Goal: Task Accomplishment & Management: Use online tool/utility

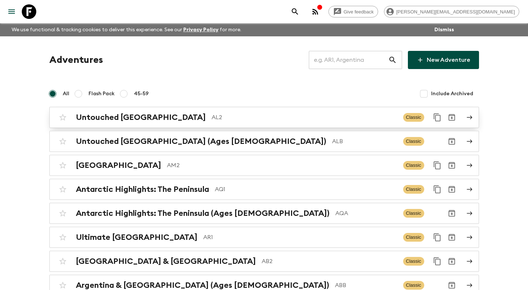
click at [242, 119] on p "AL2" at bounding box center [305, 117] width 186 height 9
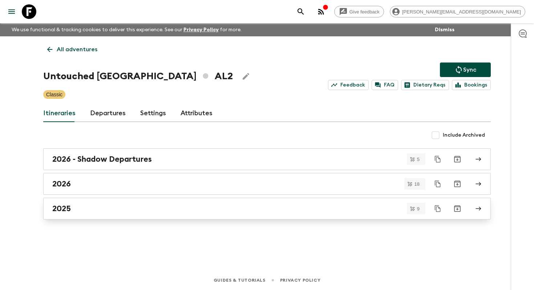
click at [195, 208] on div "2025" at bounding box center [259, 208] width 415 height 9
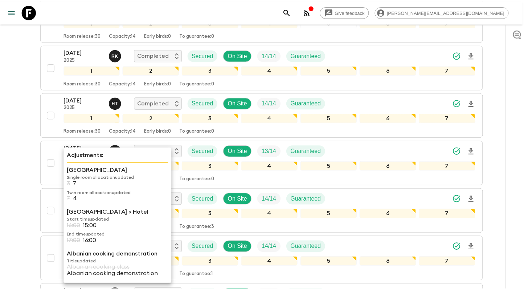
scroll to position [245, 0]
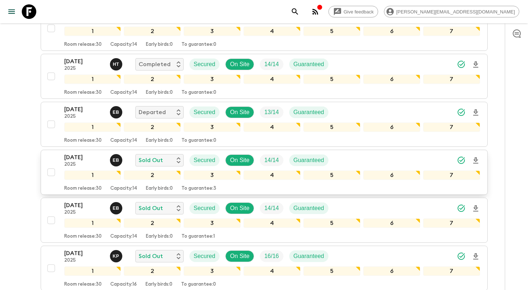
click at [49, 159] on div "[DATE] 2025 E B Sold Out Secured On Site 14 / 14 Guaranteed 1 2 3 4 5 6 7 Room …" at bounding box center [262, 172] width 436 height 38
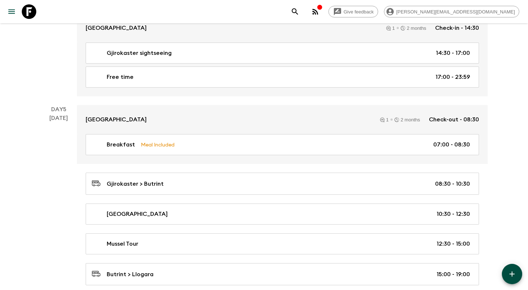
scroll to position [975, 0]
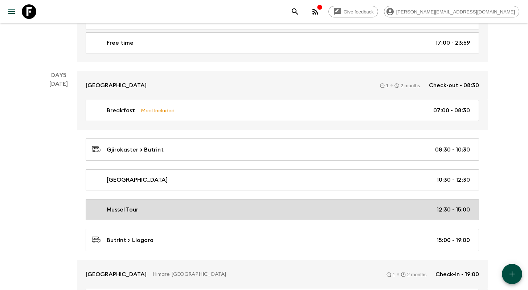
click at [219, 210] on div "Mussel Tour 12:30 - 15:00" at bounding box center [281, 209] width 378 height 9
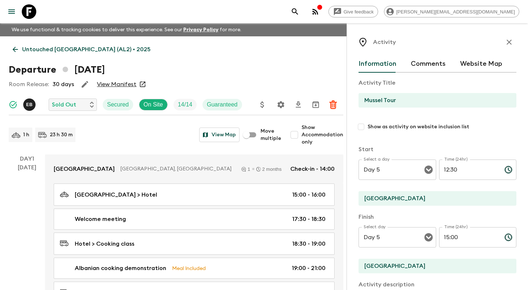
click at [507, 42] on icon "button" at bounding box center [509, 42] width 9 height 9
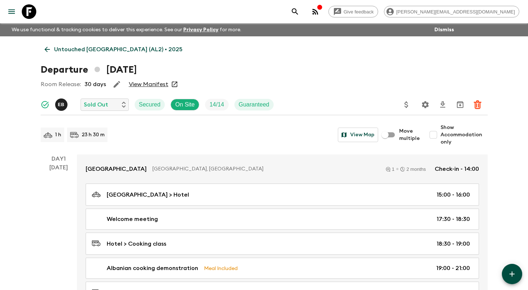
click at [94, 51] on p "Untouched [GEOGRAPHIC_DATA] (AL2) • 2025" at bounding box center [118, 49] width 129 height 9
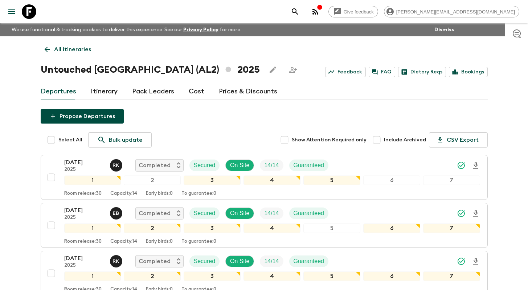
click at [86, 49] on p "All itineraries" at bounding box center [72, 49] width 37 height 9
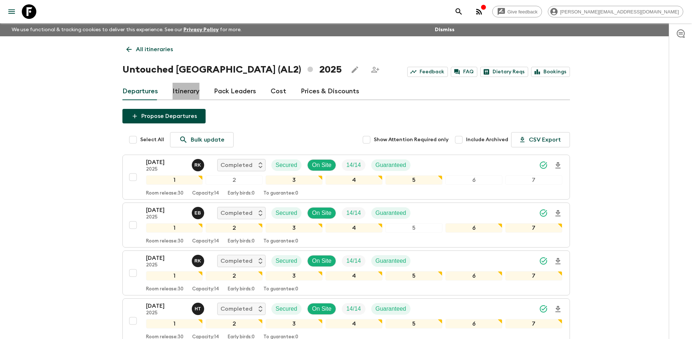
click at [195, 92] on link "Itinerary" at bounding box center [185, 91] width 27 height 17
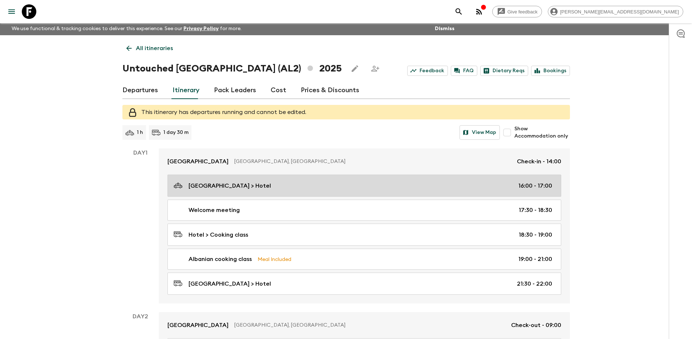
scroll to position [1, 0]
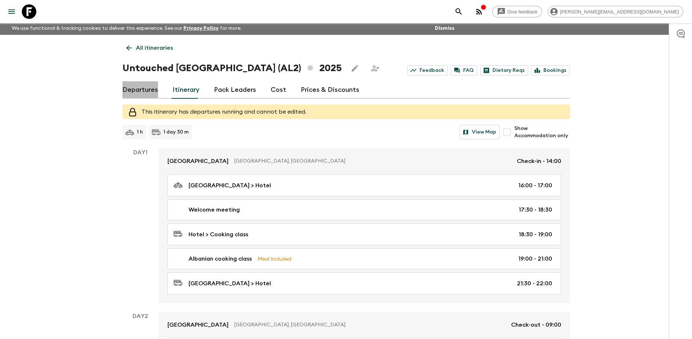
click at [142, 95] on link "Departures" at bounding box center [140, 89] width 36 height 17
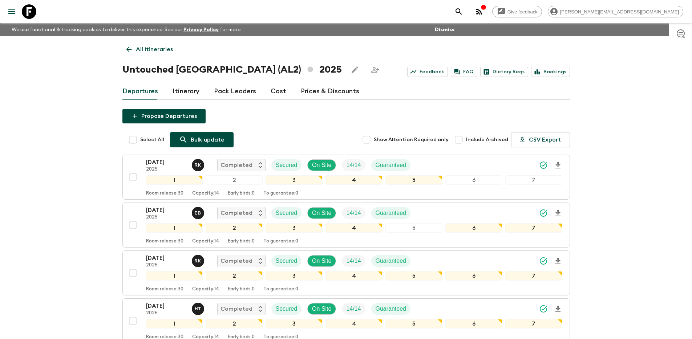
click at [196, 140] on p "Bulk update" at bounding box center [208, 139] width 34 height 9
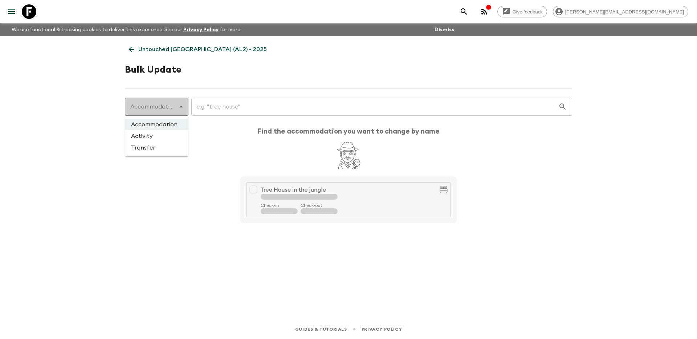
click at [174, 109] on body "Give feedback ollie.j@flashpack.com We use functional & tracking cookies to del…" at bounding box center [348, 169] width 697 height 339
click at [174, 109] on div at bounding box center [348, 169] width 697 height 339
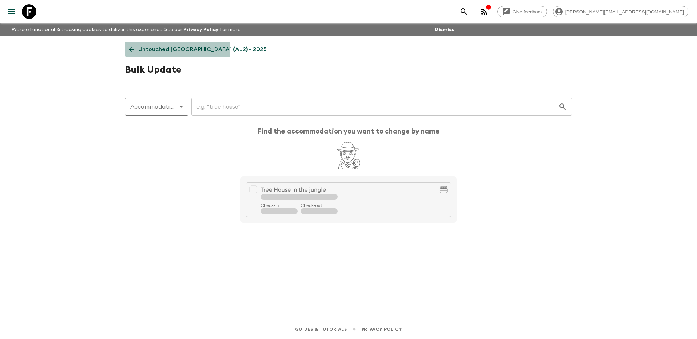
click at [136, 49] on link "Untouched [GEOGRAPHIC_DATA] (AL2) • 2025" at bounding box center [198, 49] width 146 height 15
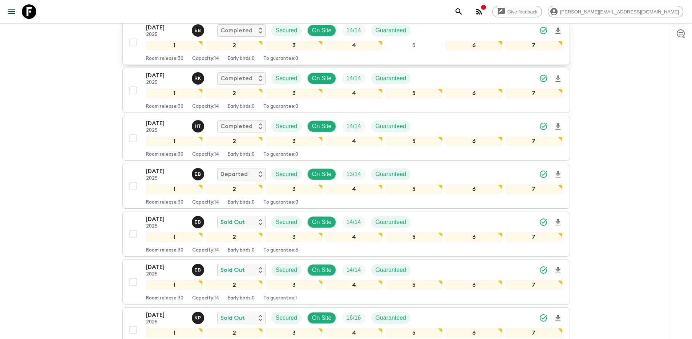
scroll to position [183, 0]
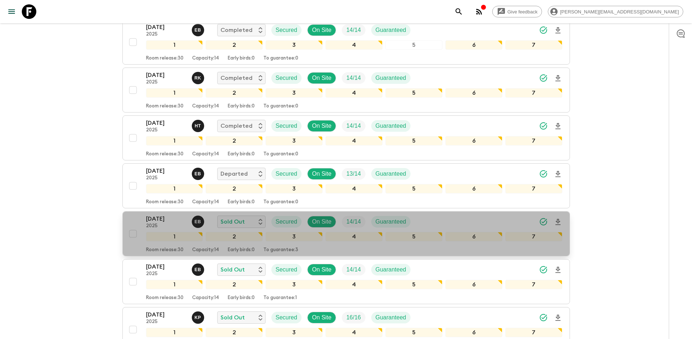
click at [445, 223] on div "14 Sep 2025 2025 E B Sold Out Secured On Site 14 / 14 Guaranteed" at bounding box center [354, 222] width 416 height 15
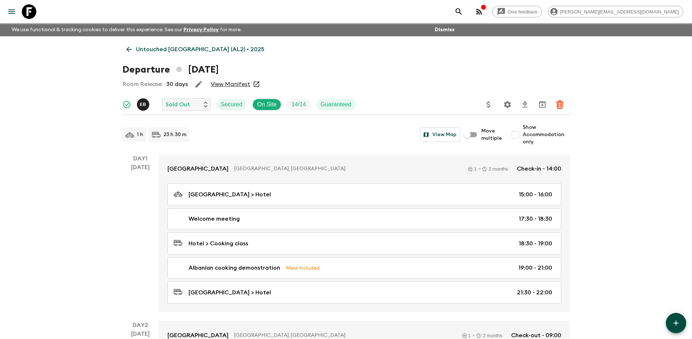
click at [138, 51] on p "Untouched [GEOGRAPHIC_DATA] (AL2) • 2025" at bounding box center [200, 49] width 129 height 9
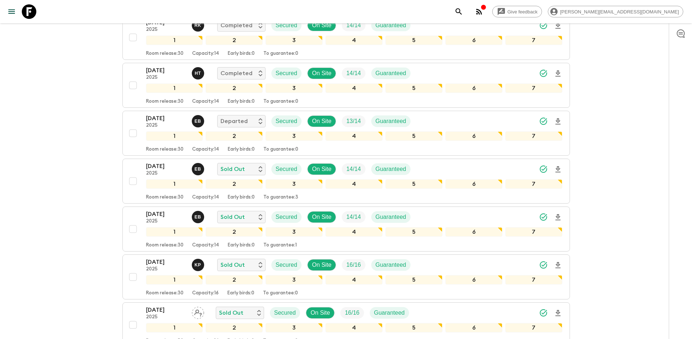
scroll to position [241, 0]
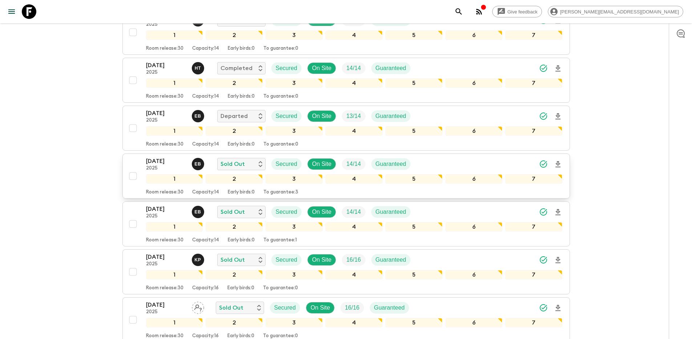
click at [133, 176] on input "checkbox" at bounding box center [133, 176] width 15 height 15
checkbox input "true"
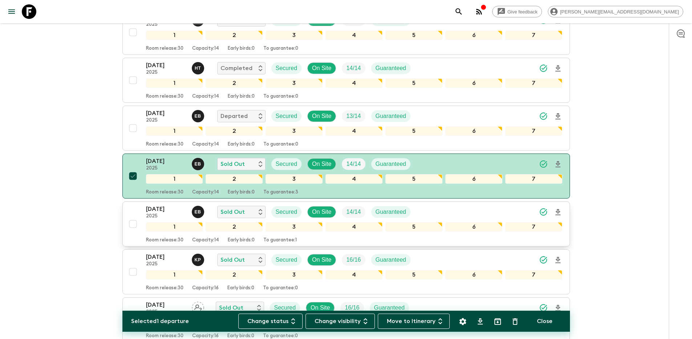
drag, startPoint x: 131, startPoint y: 225, endPoint x: 129, endPoint y: 228, distance: 3.7
click at [131, 225] on input "checkbox" at bounding box center [133, 224] width 15 height 15
checkbox input "true"
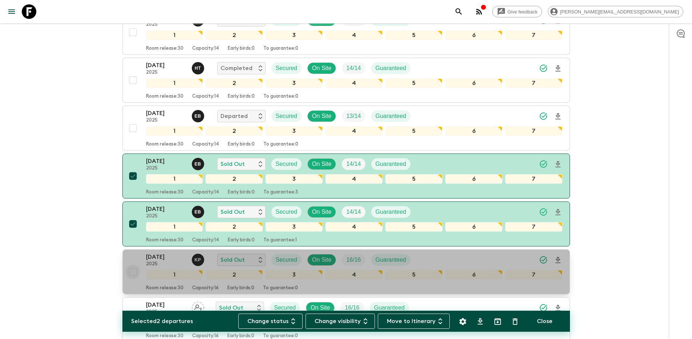
click at [131, 271] on input "checkbox" at bounding box center [133, 272] width 15 height 15
checkbox input "true"
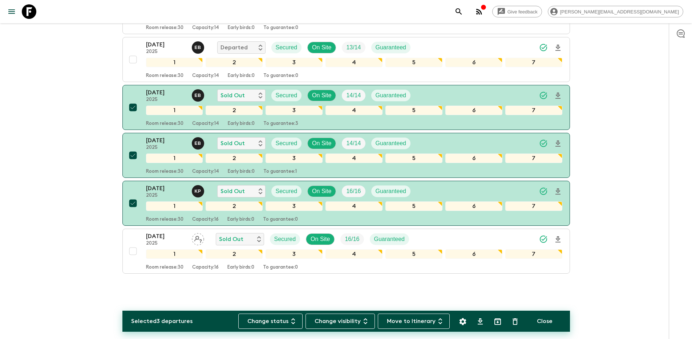
scroll to position [310, 0]
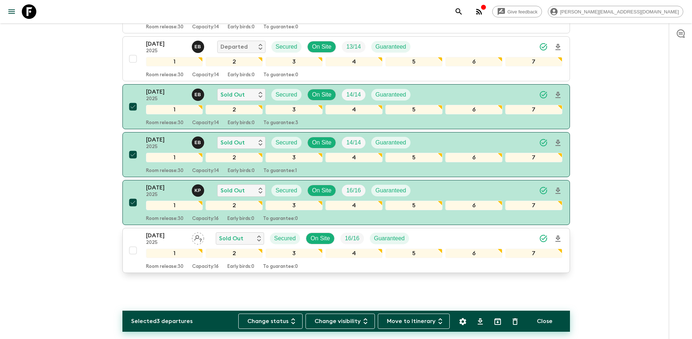
click at [131, 249] on input "checkbox" at bounding box center [133, 250] width 15 height 15
checkbox input "true"
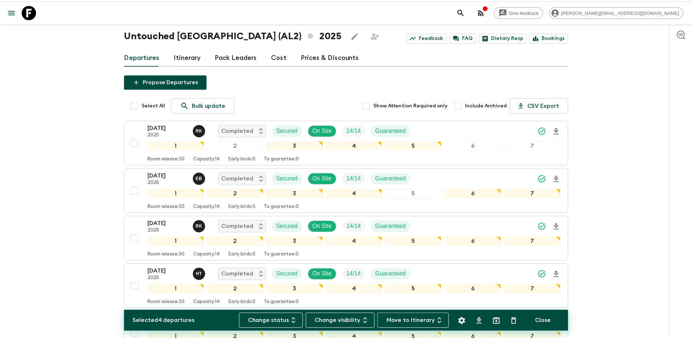
scroll to position [0, 0]
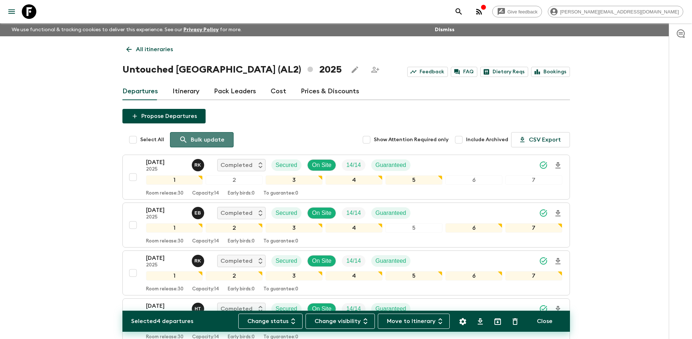
click at [201, 137] on p "Bulk update" at bounding box center [208, 139] width 34 height 9
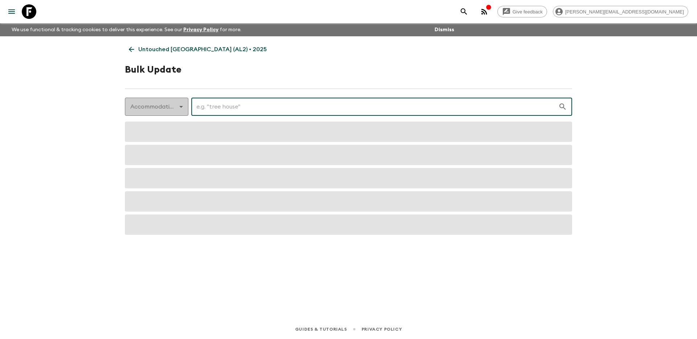
click at [180, 108] on body "Give feedback ollie.j@flashpack.com We use functional & tracking cookies to del…" at bounding box center [348, 169] width 697 height 339
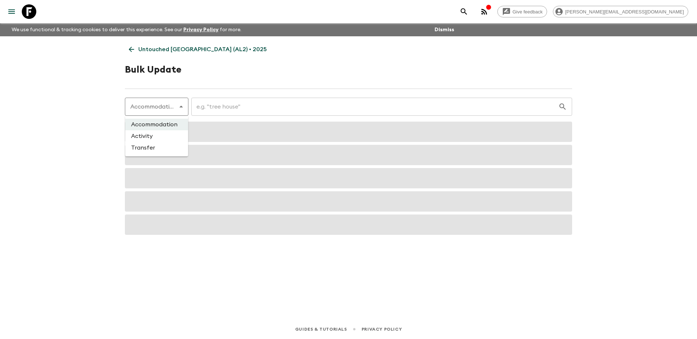
click at [170, 136] on li "Activity" at bounding box center [156, 136] width 63 height 12
type input "activity"
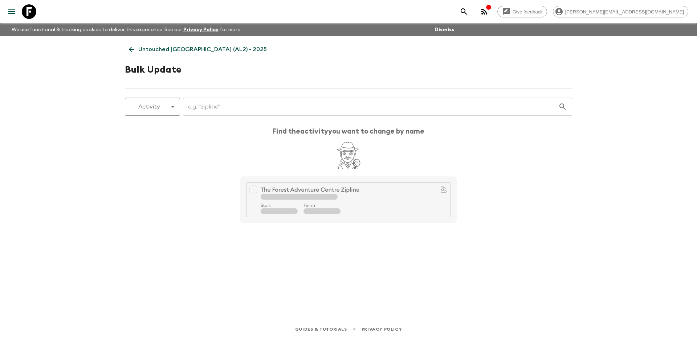
click at [218, 112] on input "text" at bounding box center [370, 107] width 375 height 20
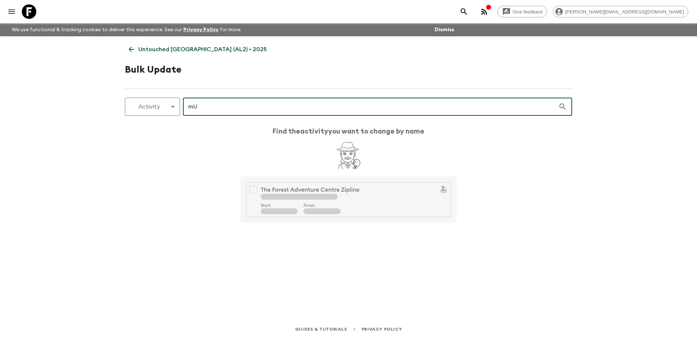
type input "m"
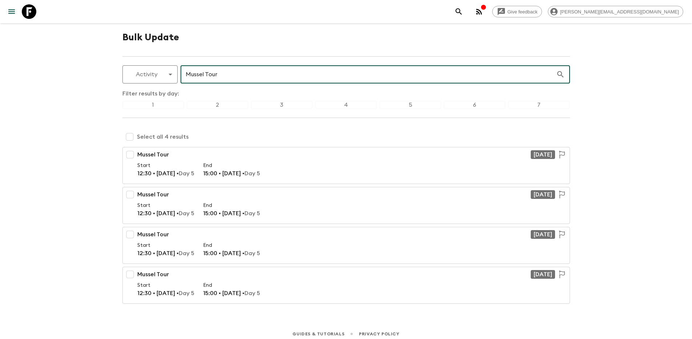
scroll to position [37, 0]
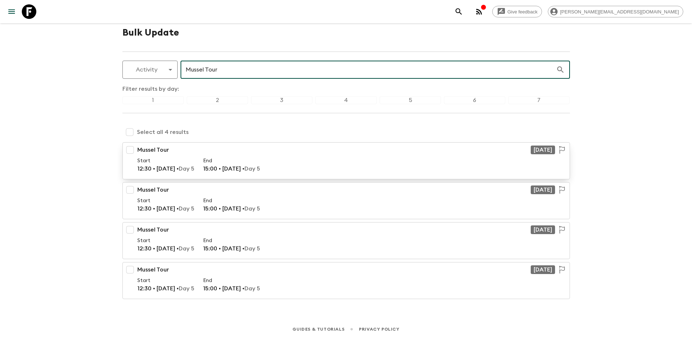
type input "Mussel Tour"
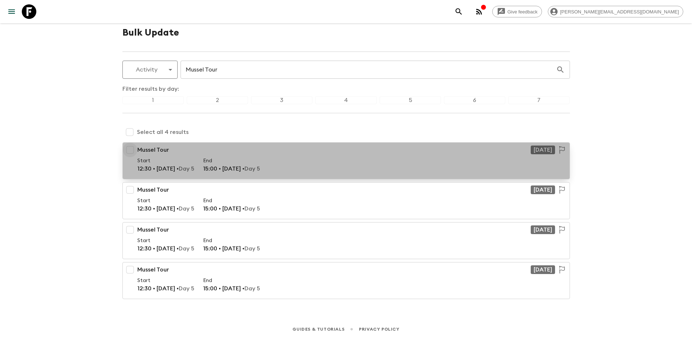
click at [130, 150] on input "checkbox" at bounding box center [130, 150] width 15 height 15
checkbox input "true"
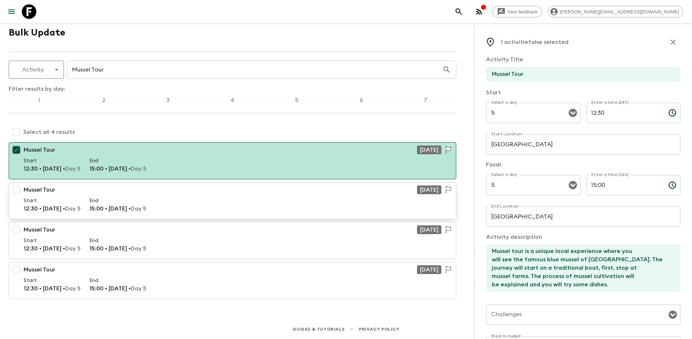
click at [17, 191] on input "checkbox" at bounding box center [16, 190] width 15 height 15
checkbox input "true"
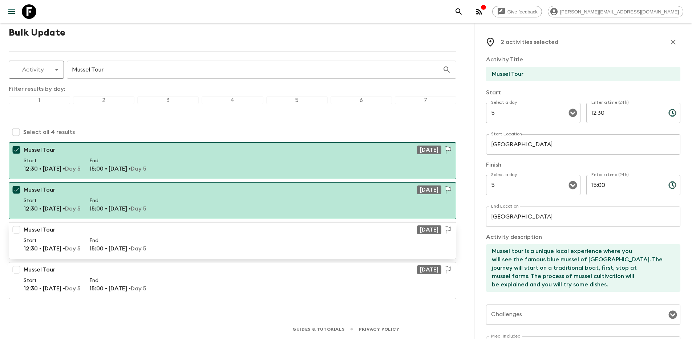
click at [15, 233] on input "checkbox" at bounding box center [16, 230] width 15 height 15
checkbox input "true"
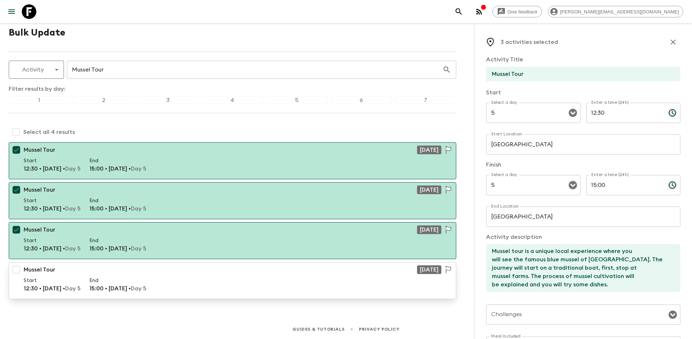
click at [17, 271] on input "checkbox" at bounding box center [16, 269] width 15 height 15
checkbox input "true"
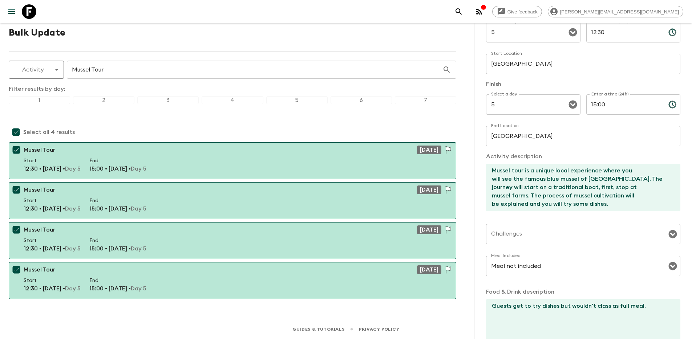
scroll to position [128, 0]
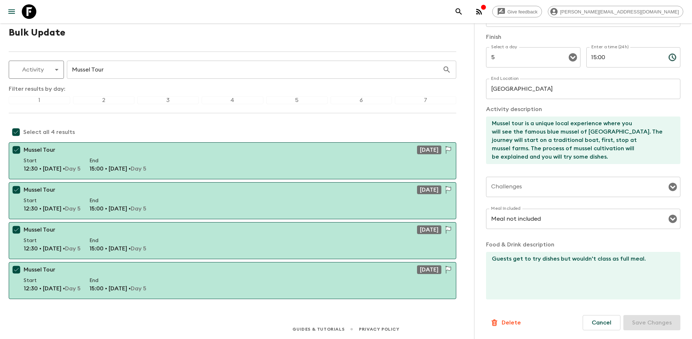
click at [533, 258] on textarea "Guests get to try dishes but wouldn't class as full meal." at bounding box center [580, 276] width 188 height 48
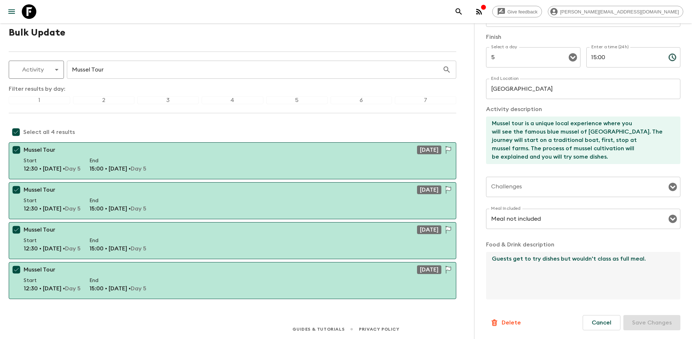
click at [533, 256] on textarea "Guests get to try dishes but wouldn't class as full meal." at bounding box center [580, 276] width 188 height 48
type textarea "Guests get to try dishes but wouldn't class as full meal. Food typically served…"
click at [533, 155] on textarea "Mussel tour is a unique local experience where you will see the famous blue mus…" at bounding box center [580, 141] width 188 height 48
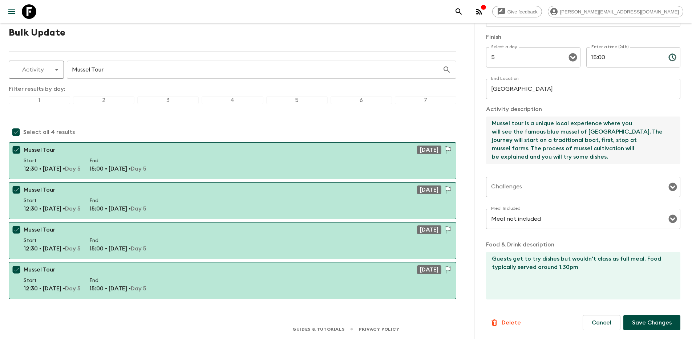
click at [533, 266] on textarea "Guests get to try dishes but wouldn't class as full meal. Food typically served…" at bounding box center [580, 276] width 188 height 48
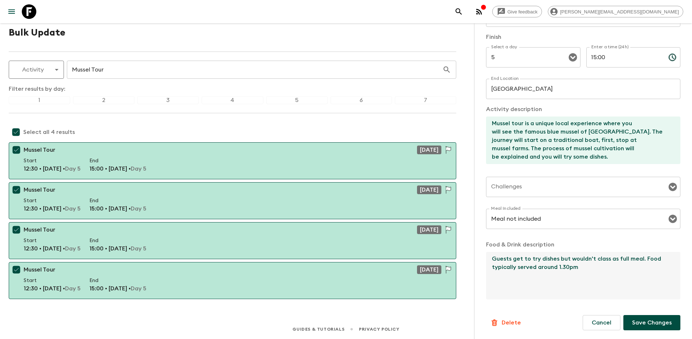
click at [533, 289] on p "Save Changes" at bounding box center [652, 322] width 40 height 9
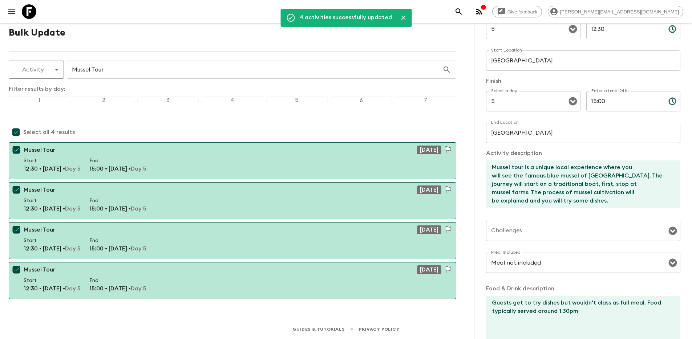
scroll to position [105, 0]
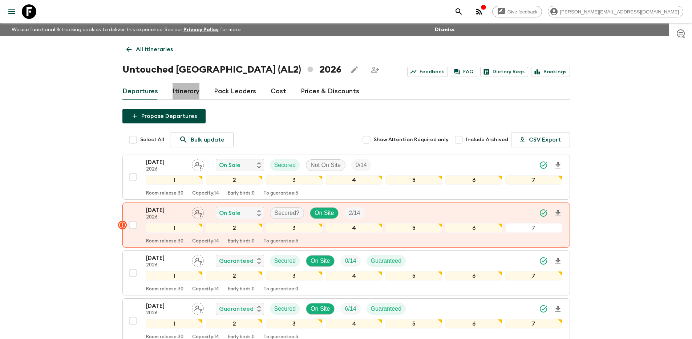
click at [195, 94] on link "Itinerary" at bounding box center [185, 91] width 27 height 17
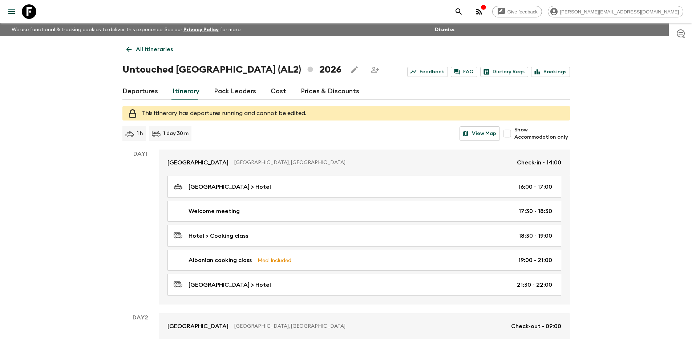
click at [138, 94] on link "Departures" at bounding box center [140, 91] width 36 height 17
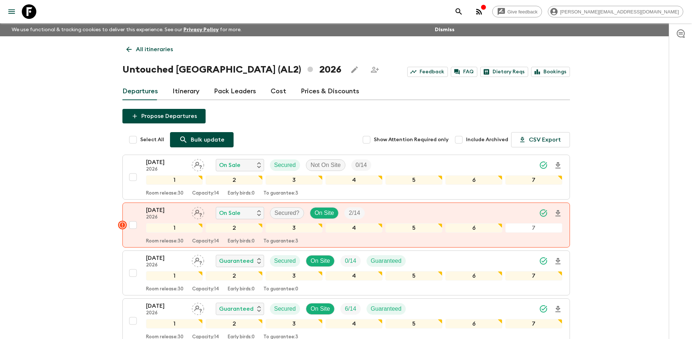
click at [199, 143] on p "Bulk update" at bounding box center [208, 139] width 34 height 9
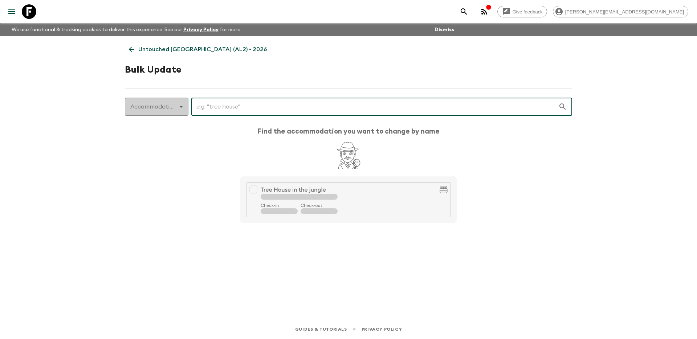
click at [164, 108] on body "Give feedback ollie.j@flashpack.com We use functional & tracking cookies to del…" at bounding box center [348, 169] width 697 height 339
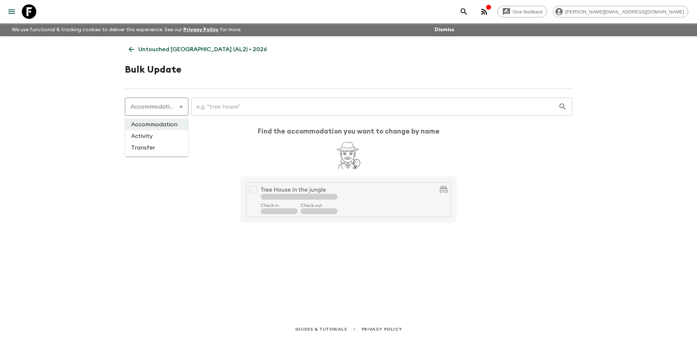
click at [171, 138] on li "Activity" at bounding box center [156, 136] width 63 height 12
type input "activity"
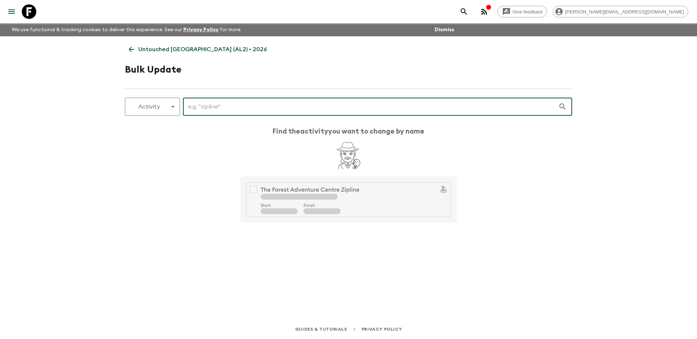
click at [221, 105] on input "text" at bounding box center [370, 107] width 375 height 20
type input "mussel tour"
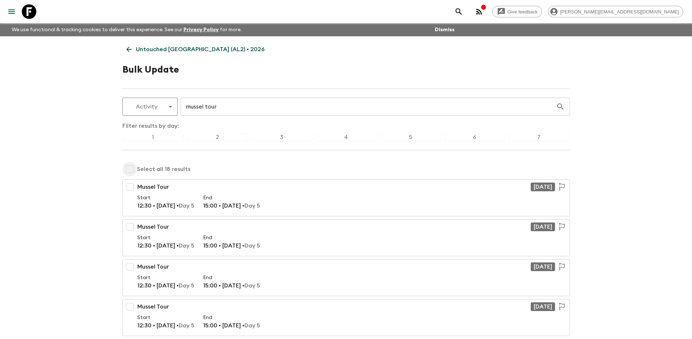
click at [125, 170] on input "checkbox" at bounding box center [129, 169] width 15 height 15
checkbox input "true"
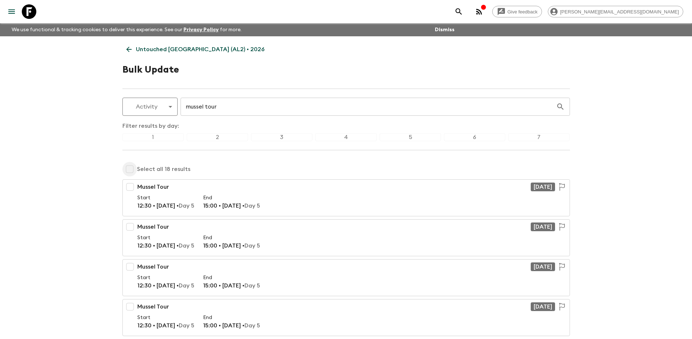
checkbox input "true"
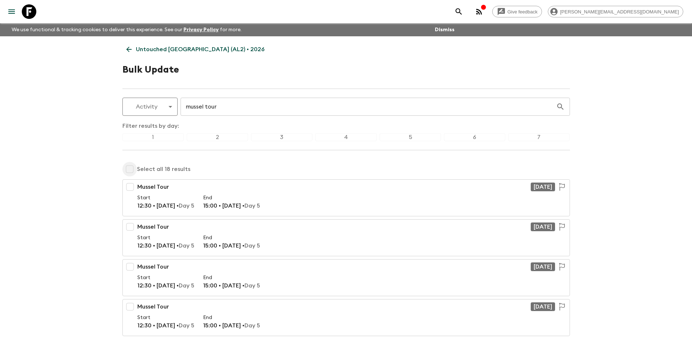
checkbox input "true"
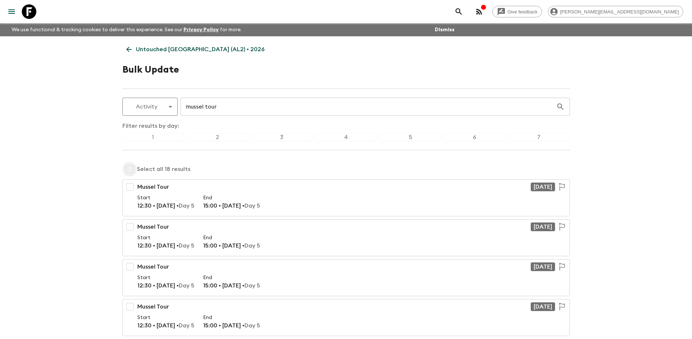
checkbox input "true"
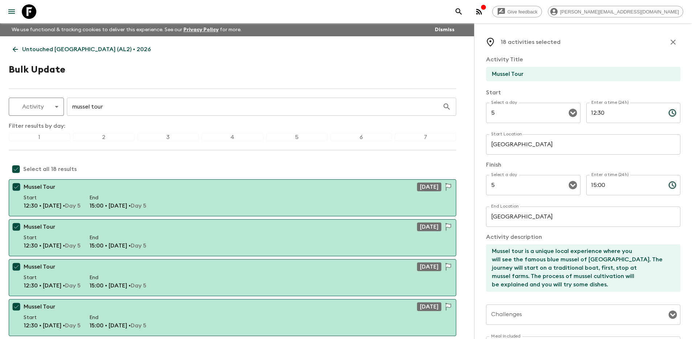
scroll to position [128, 0]
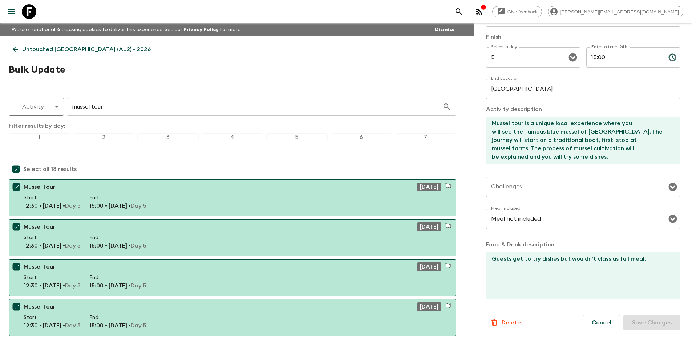
click at [533, 259] on textarea "Guests get to try dishes but wouldn't class as full meal." at bounding box center [580, 276] width 188 height 48
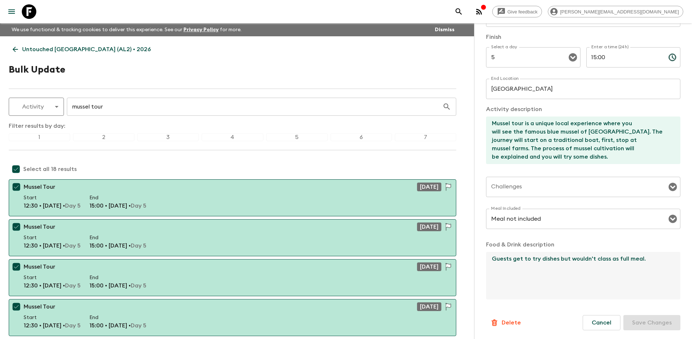
click at [533, 260] on textarea "Guests get to try dishes but wouldn't class as full meal." at bounding box center [580, 276] width 188 height 48
type textarea "Guests get to try dishes but wouldn't class as full meal. Food typically served…"
click at [533, 289] on p "Save Changes" at bounding box center [652, 322] width 40 height 9
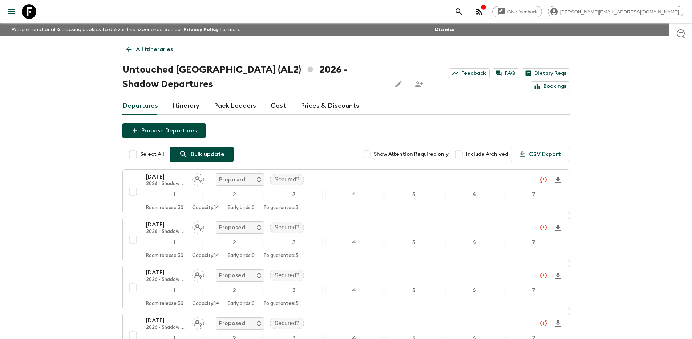
click at [205, 154] on p "Bulk update" at bounding box center [208, 154] width 34 height 9
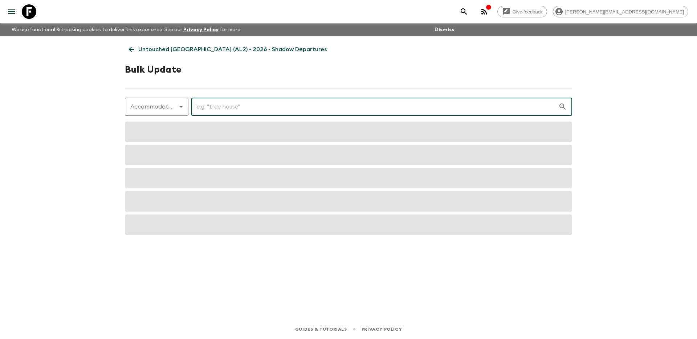
click at [278, 108] on input "text" at bounding box center [374, 107] width 367 height 20
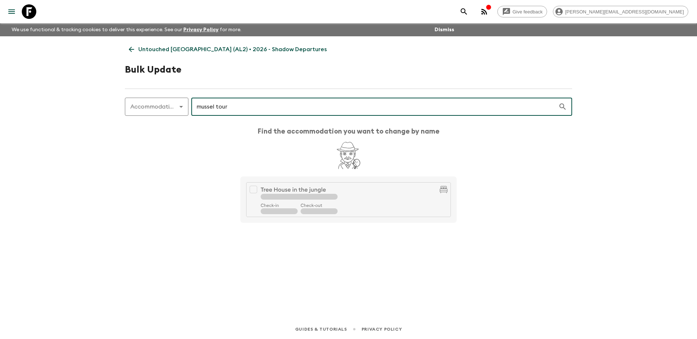
type input "mussel tour"
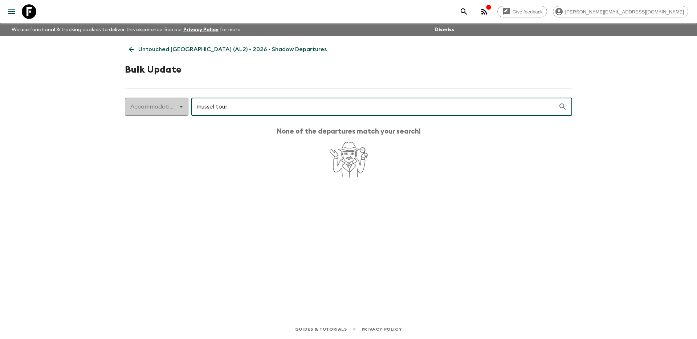
click at [158, 106] on body "Give feedback ollie.j@flashpack.com We use functional & tracking cookies to del…" at bounding box center [348, 169] width 697 height 339
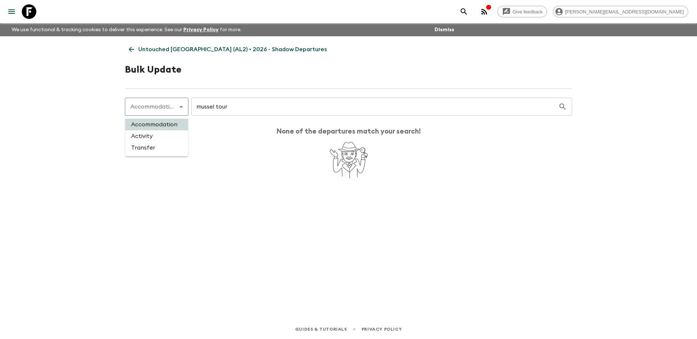
click at [165, 140] on li "Activity" at bounding box center [156, 136] width 63 height 12
type input "activity"
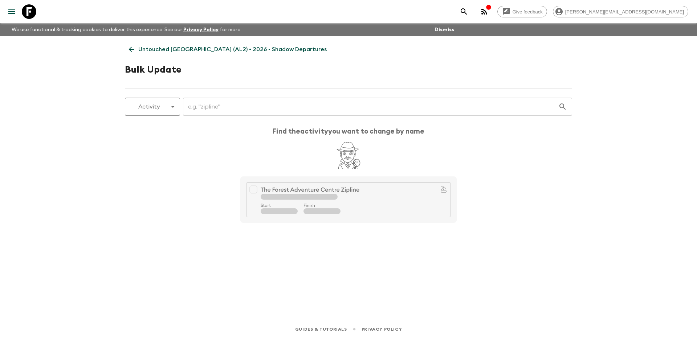
click at [244, 110] on input "text" at bounding box center [370, 107] width 375 height 20
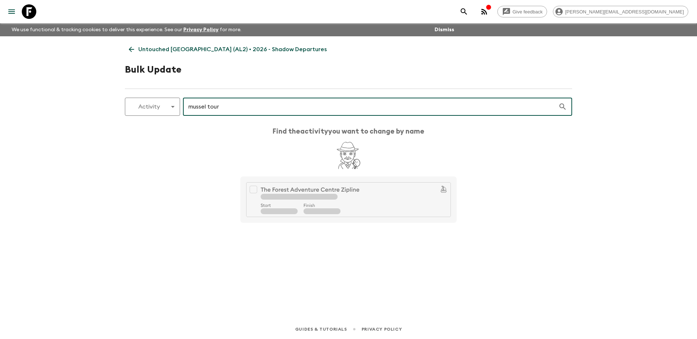
type input "mussel tour"
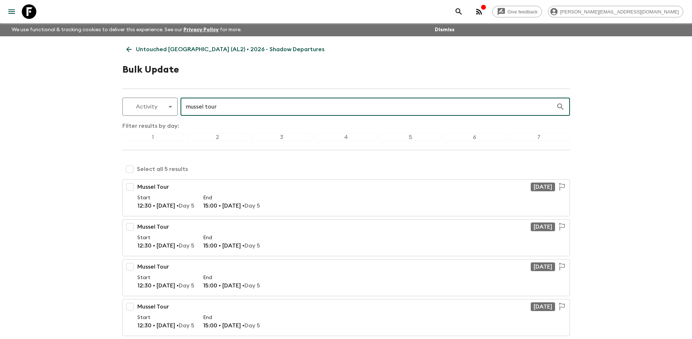
click at [133, 170] on input "checkbox" at bounding box center [129, 169] width 15 height 15
checkbox input "true"
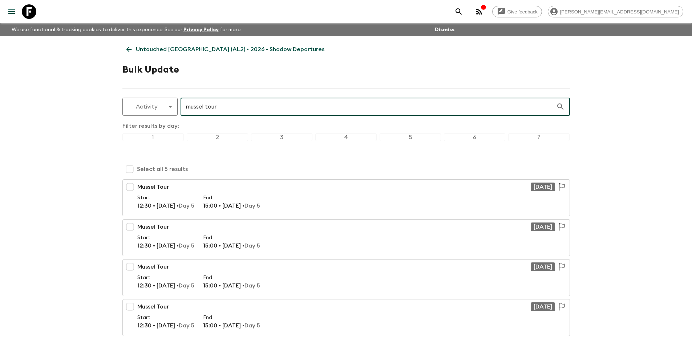
checkbox input "true"
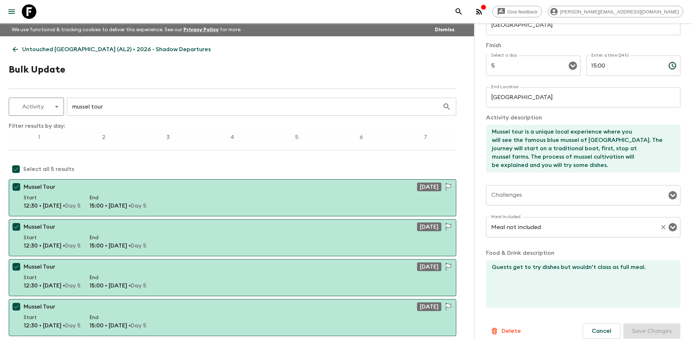
scroll to position [128, 0]
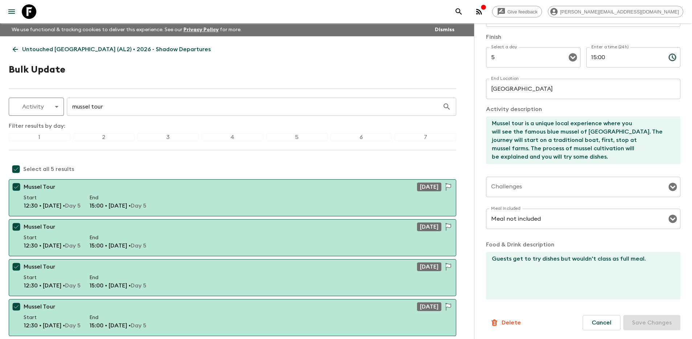
click at [533, 259] on textarea "Guests get to try dishes but wouldn't class as full meal." at bounding box center [580, 276] width 188 height 48
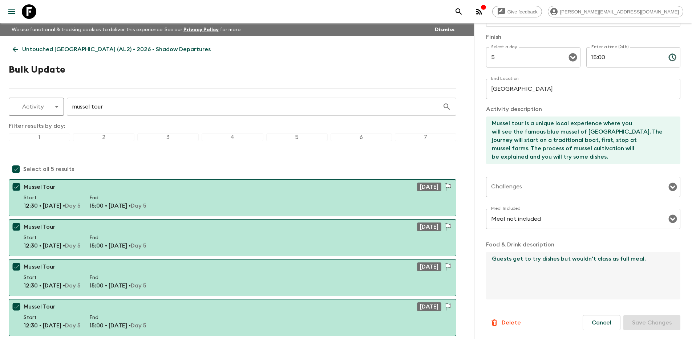
click at [533, 259] on textarea "Guests get to try dishes but wouldn't class as full meal." at bounding box center [580, 276] width 188 height 48
type textarea "Guests get to try dishes but wouldn't class as full meal. Food typically served…"
click at [533, 289] on p "Save Changes" at bounding box center [652, 322] width 40 height 9
